Goal: Task Accomplishment & Management: Manage account settings

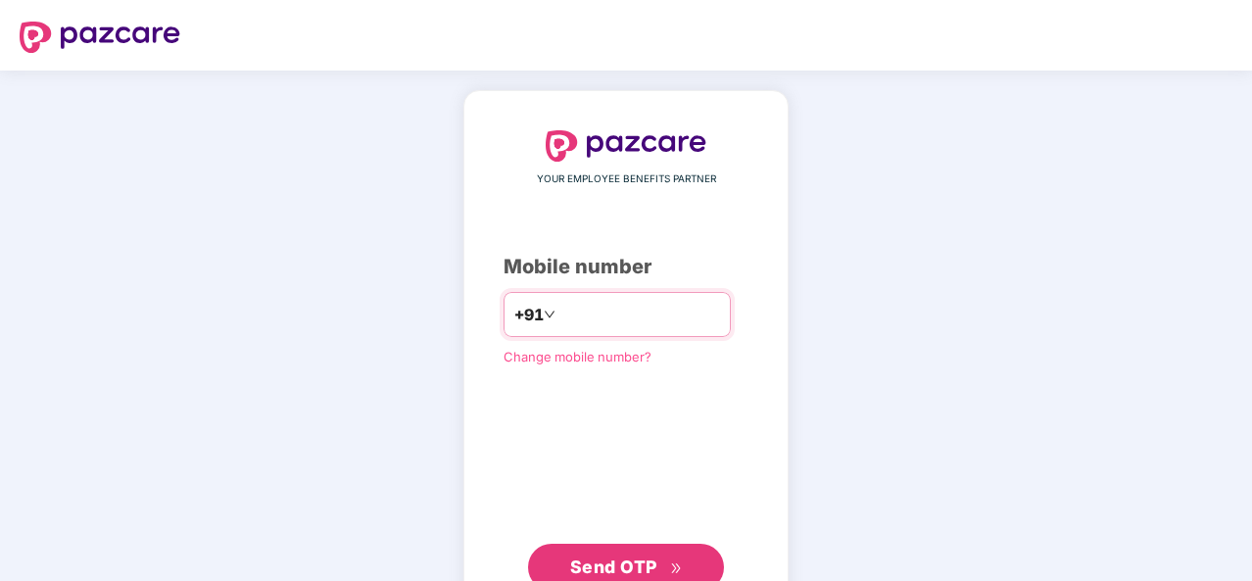
click at [571, 317] on input "number" at bounding box center [640, 314] width 161 height 31
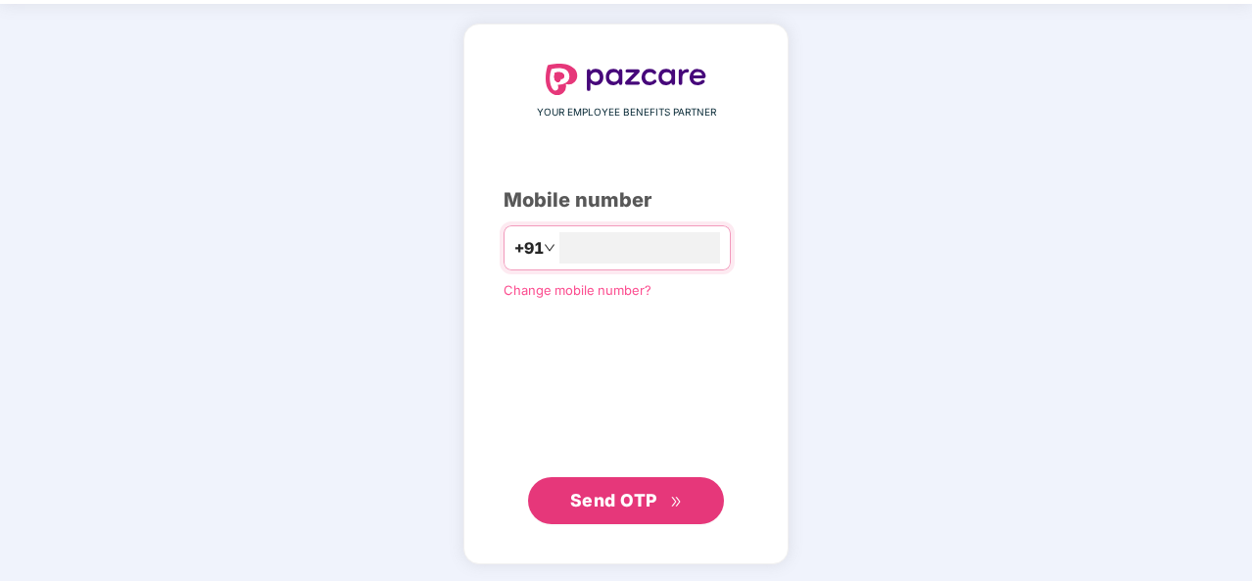
type input "**********"
click at [629, 496] on span "Send OTP" at bounding box center [613, 501] width 87 height 21
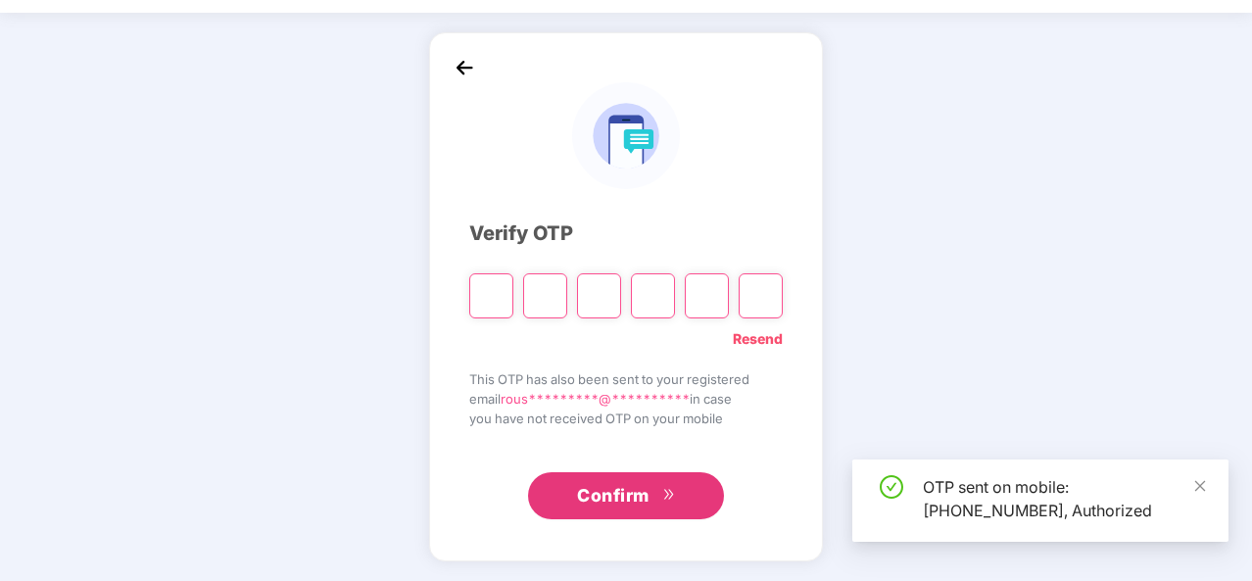
scroll to position [57, 0]
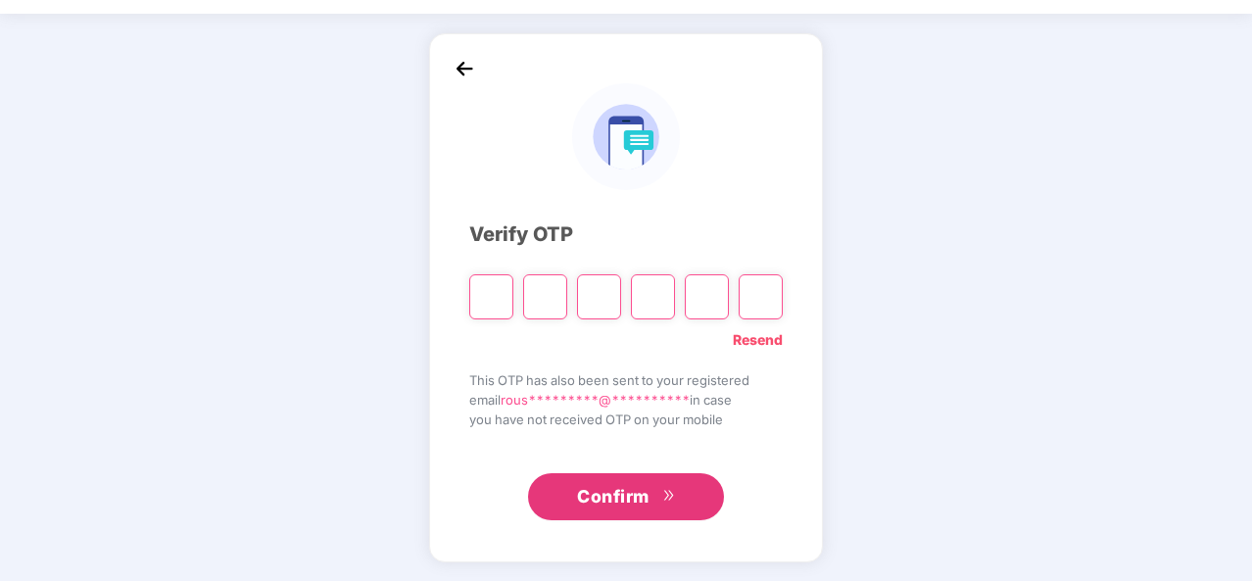
type input "*"
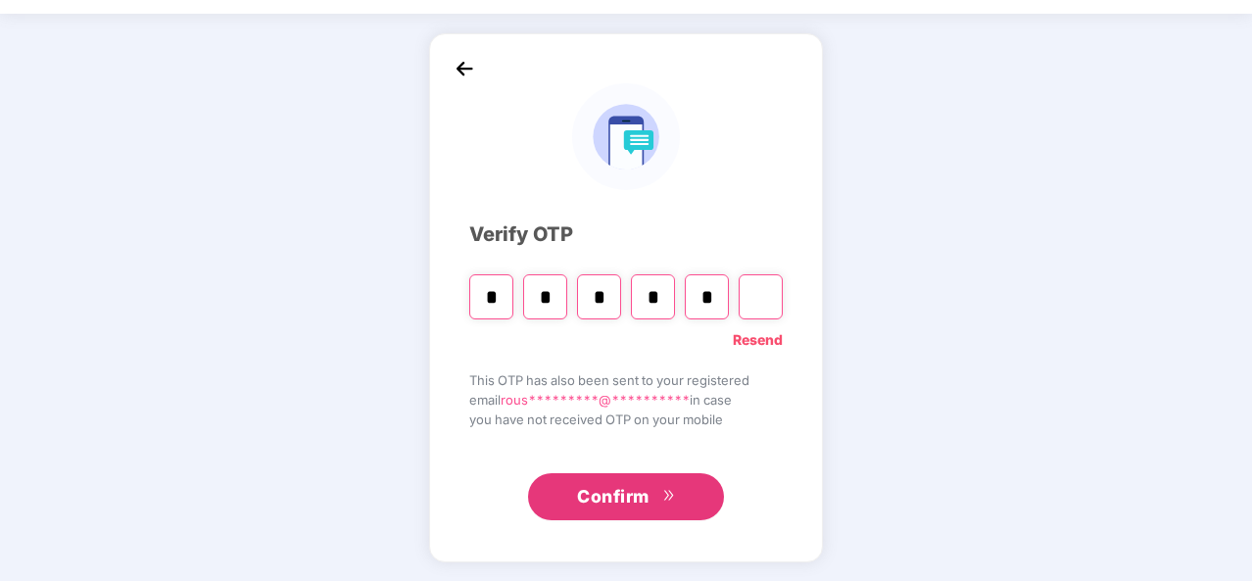
type input "*"
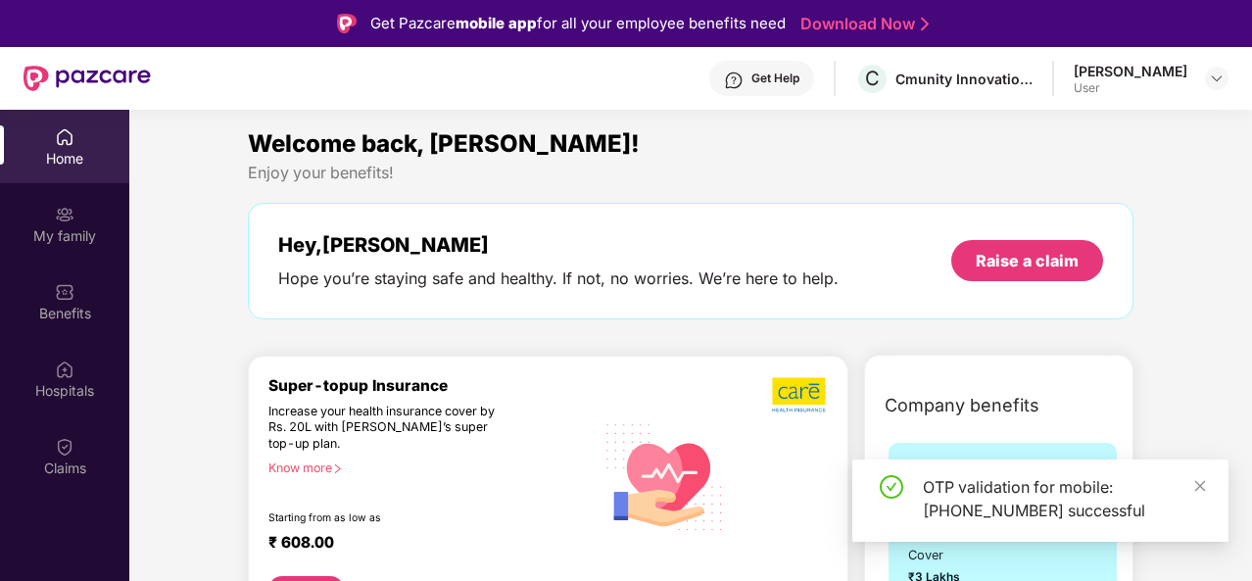
click at [800, 72] on div "Get Help" at bounding box center [776, 79] width 48 height 16
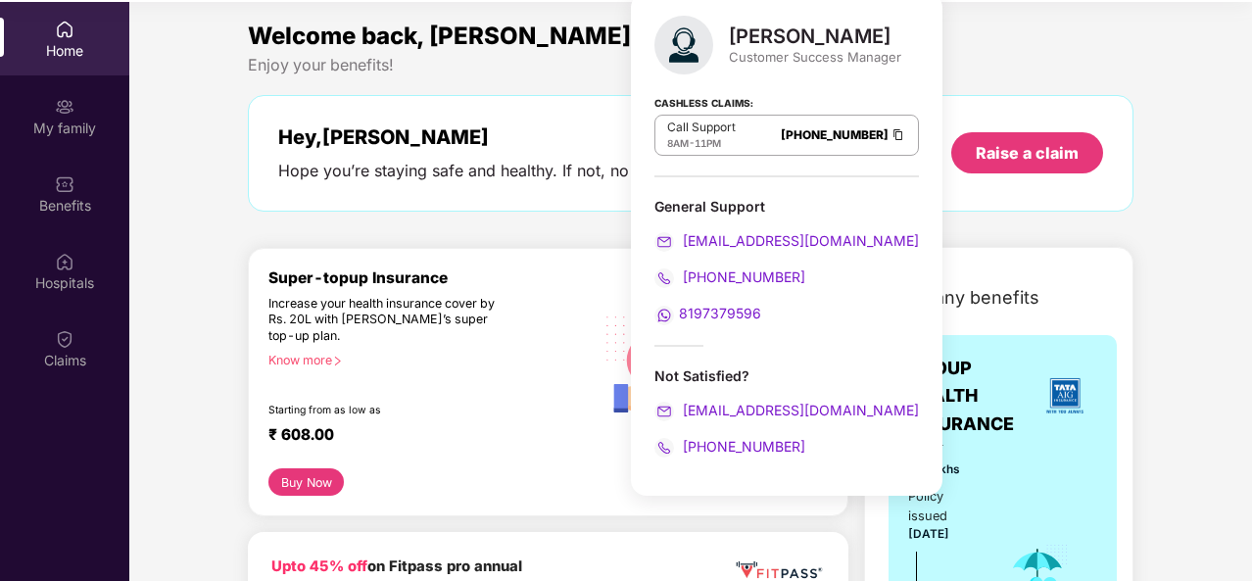
scroll to position [110, 0]
